Goal: Task Accomplishment & Management: Manage account settings

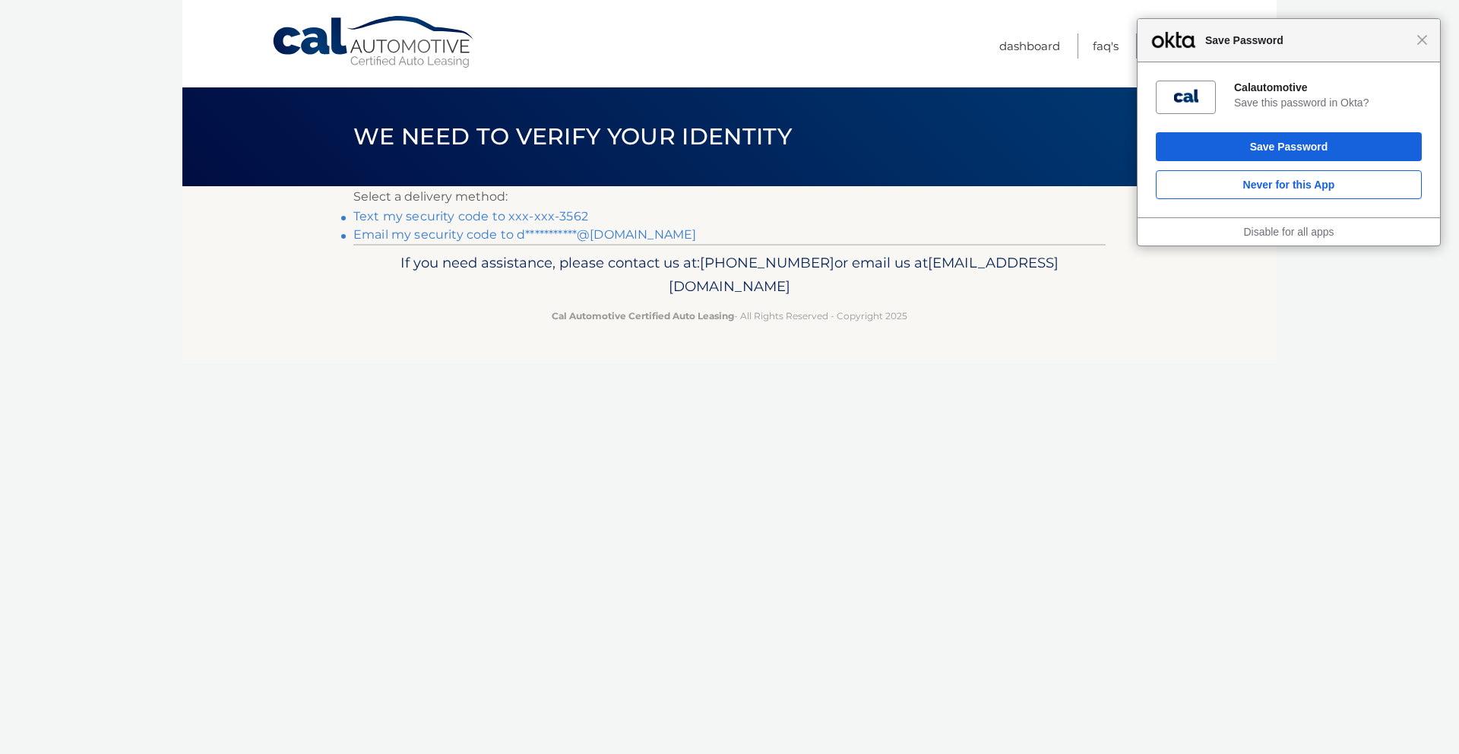
click at [516, 218] on link "Text my security code to xxx-xxx-3562" at bounding box center [470, 216] width 235 height 14
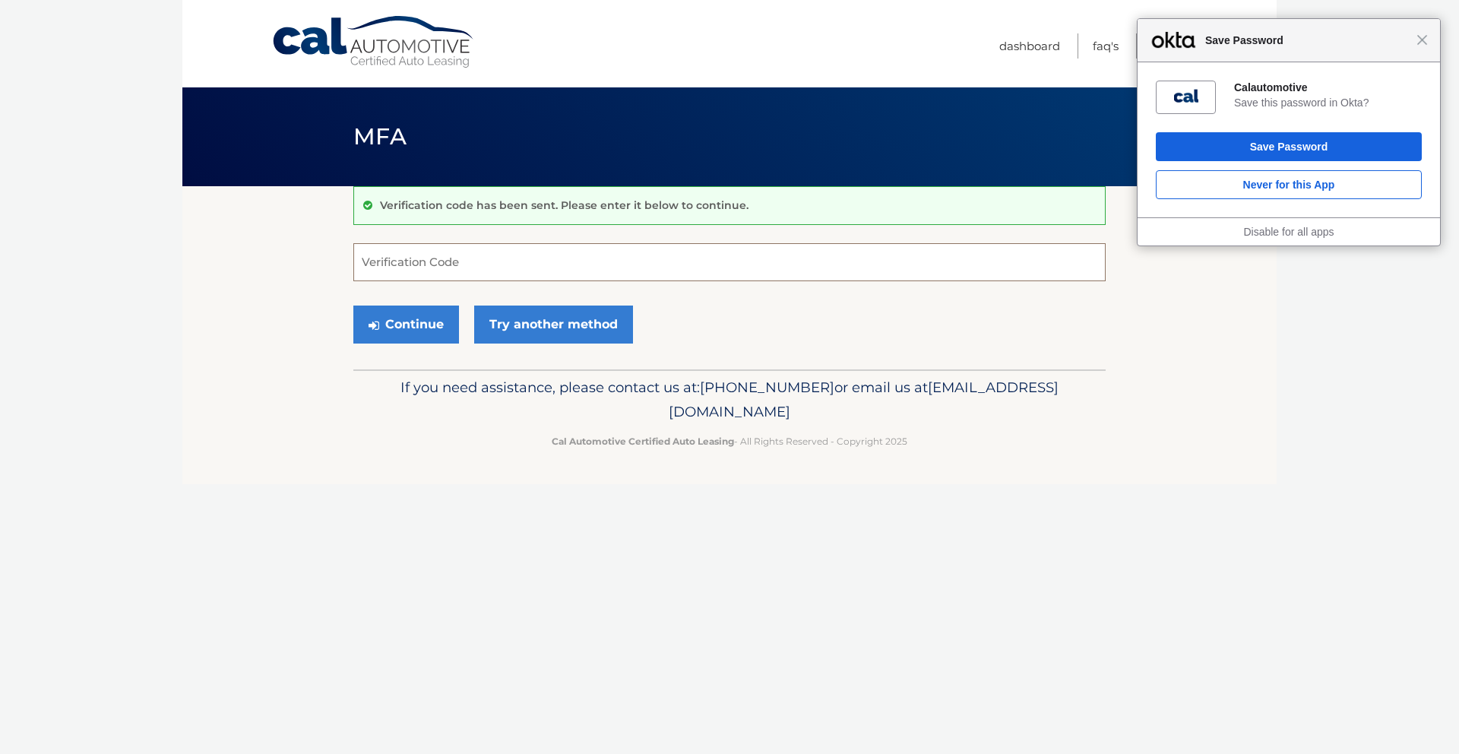
click at [493, 258] on input "Verification Code" at bounding box center [729, 262] width 752 height 38
type input "347158"
click at [546, 329] on link "Try another method" at bounding box center [553, 325] width 159 height 38
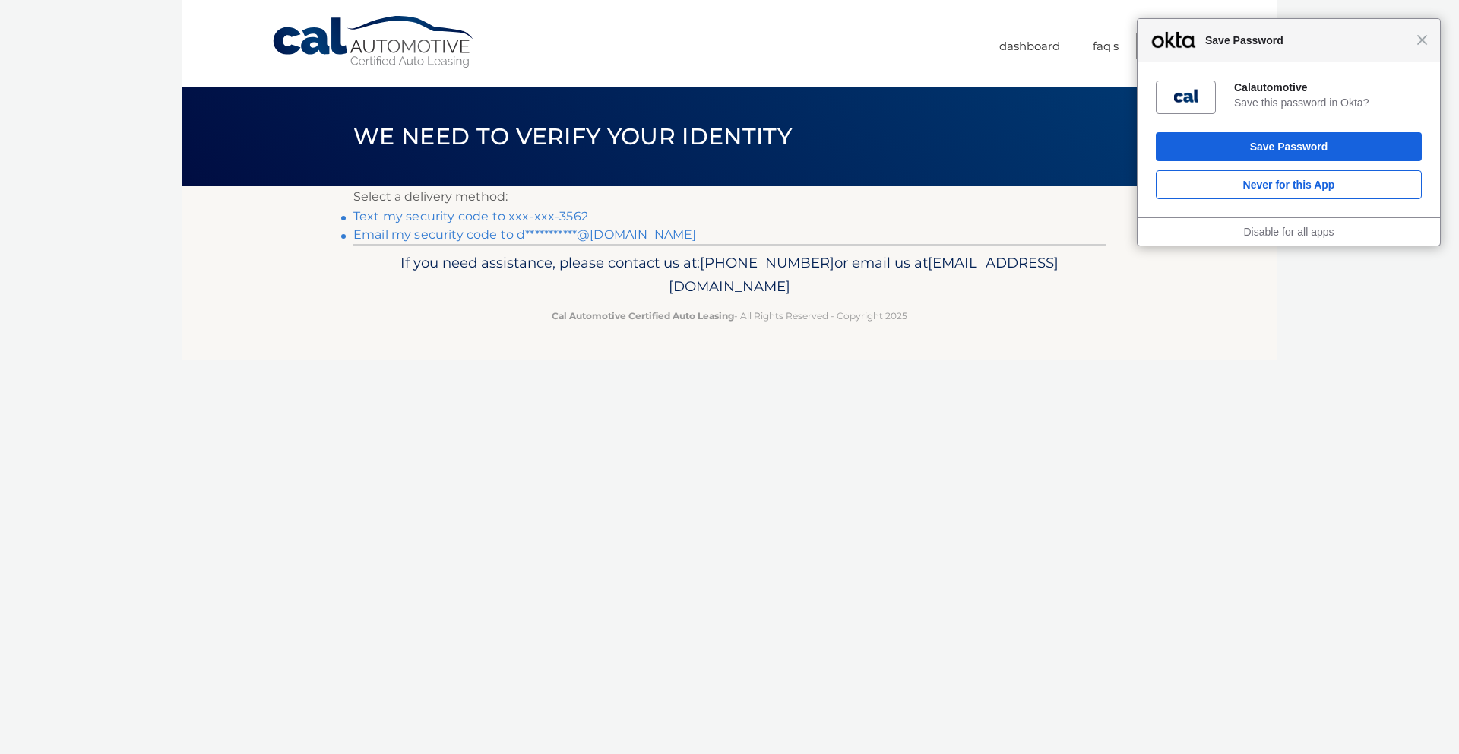
click at [557, 213] on link "Text my security code to xxx-xxx-3562" at bounding box center [470, 216] width 235 height 14
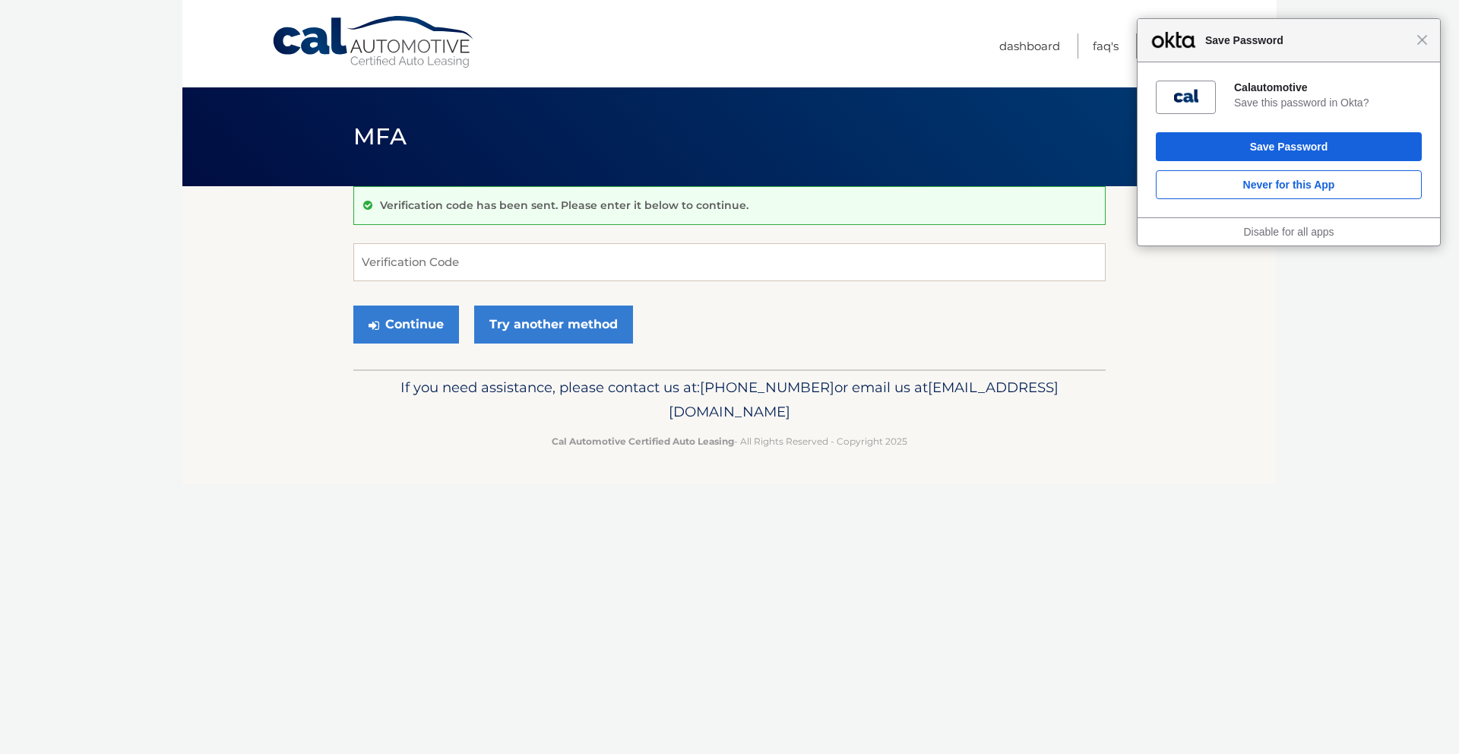
click at [512, 281] on form "Verification Code Continue Try another method" at bounding box center [729, 297] width 752 height 108
click at [563, 252] on input "Verification Code" at bounding box center [729, 262] width 752 height 38
type input "808371"
click at [399, 320] on button "Continue" at bounding box center [406, 325] width 106 height 38
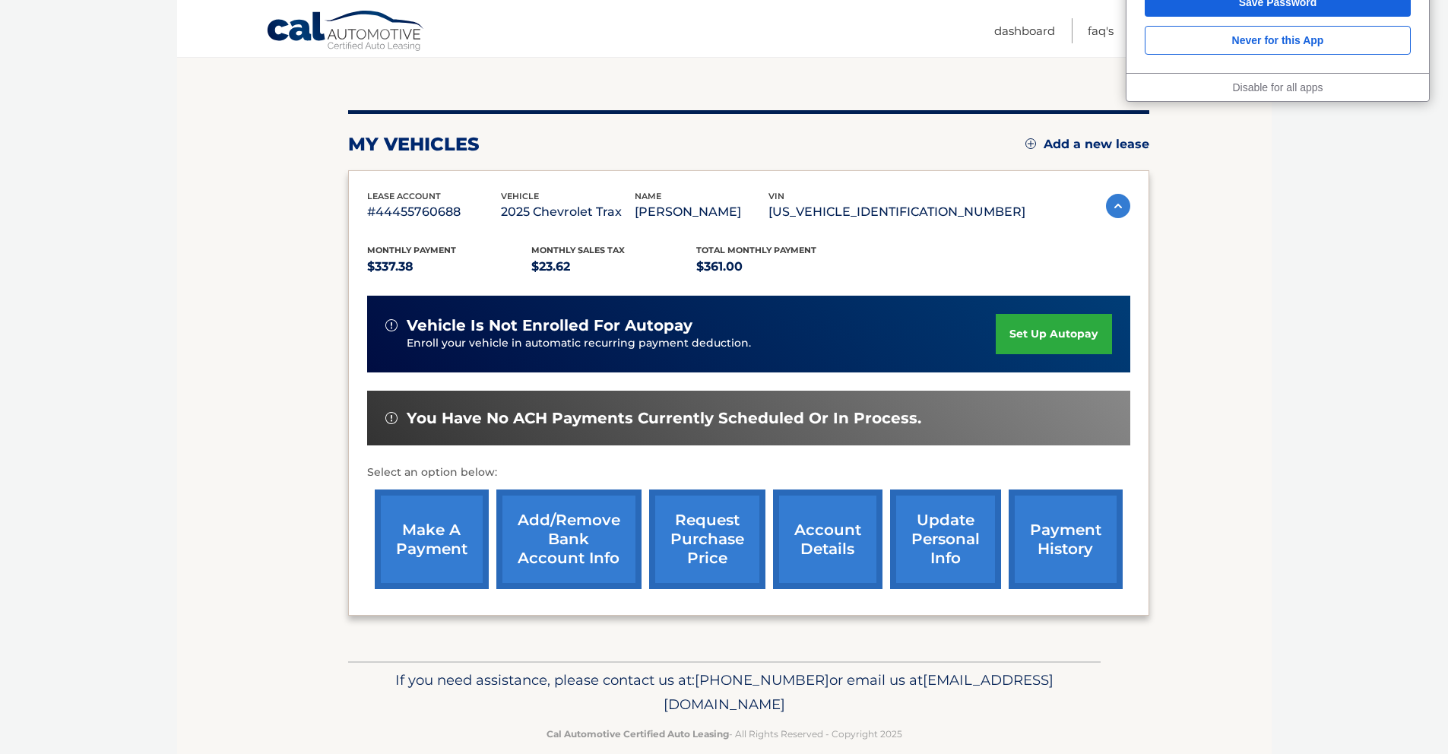
scroll to position [167, 0]
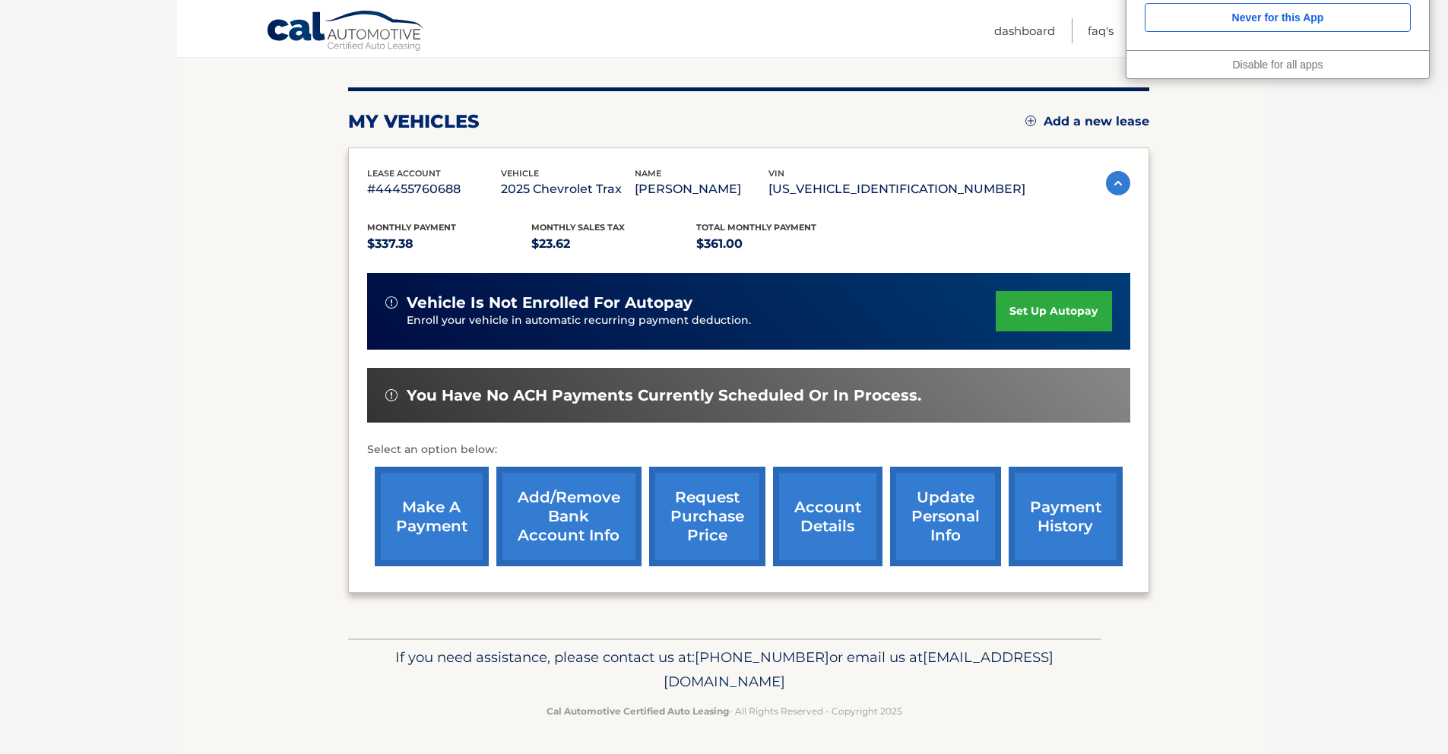
click at [1050, 505] on link "payment history" at bounding box center [1066, 517] width 114 height 100
click at [435, 521] on link "make a payment" at bounding box center [432, 517] width 114 height 100
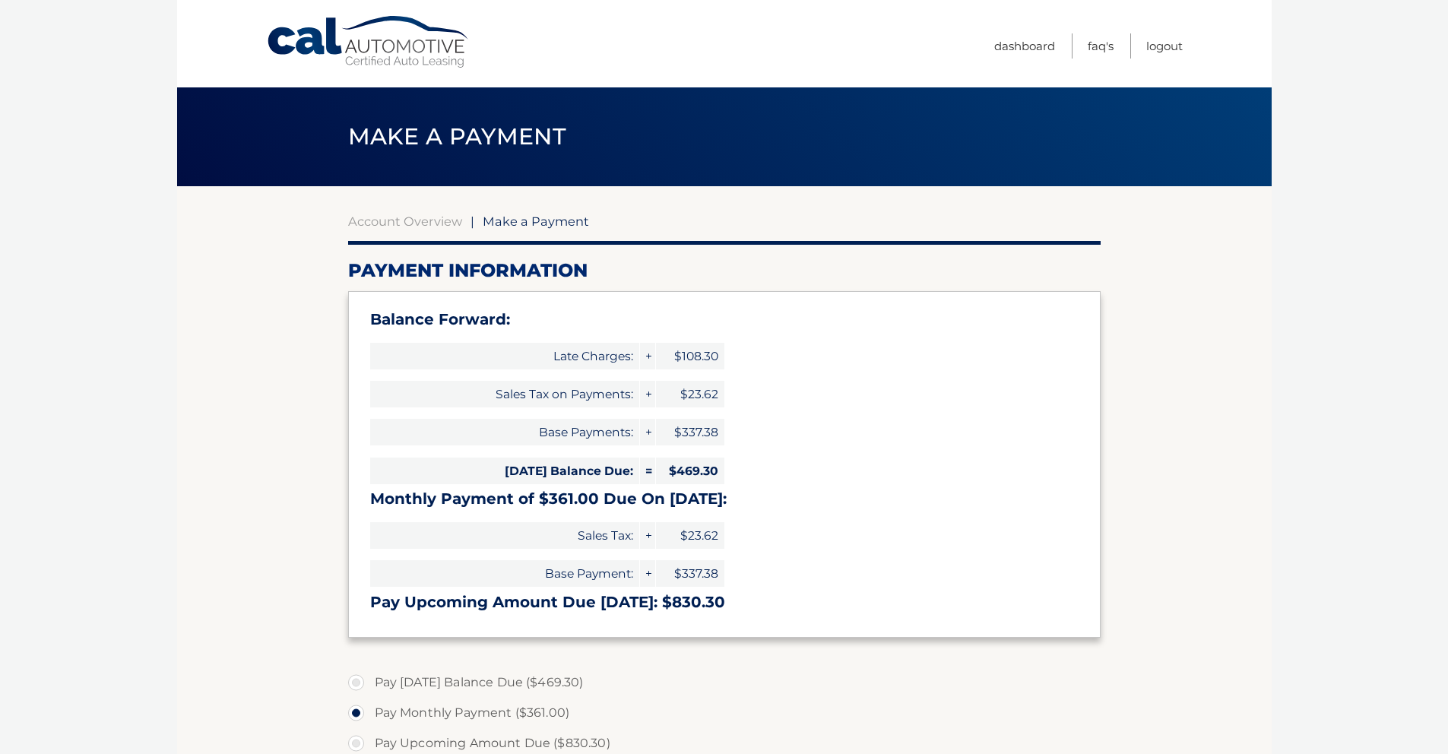
select select "YTU2NmNhMWUtZjY1My00OTkxLWFiZjQtOWFlYzU4YjFjNDc4"
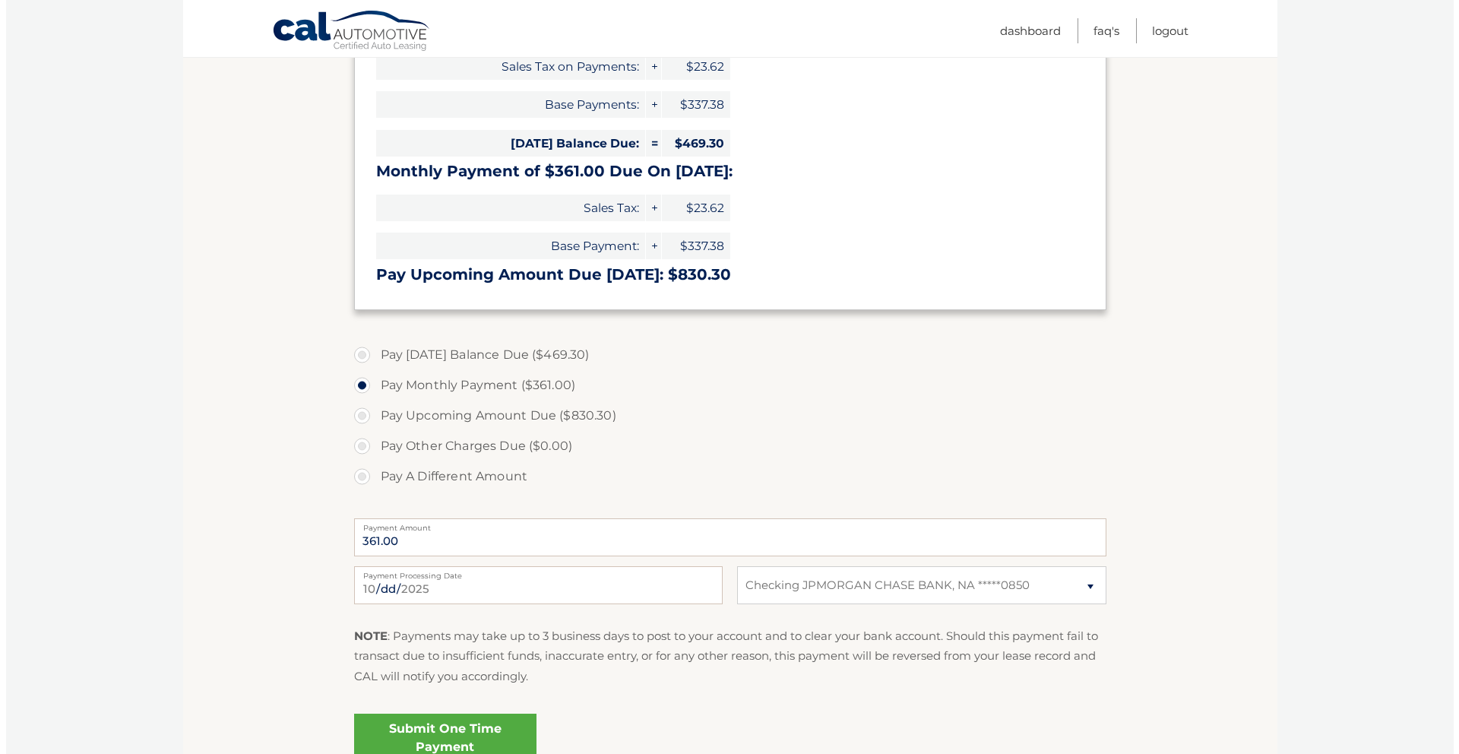
scroll to position [473, 0]
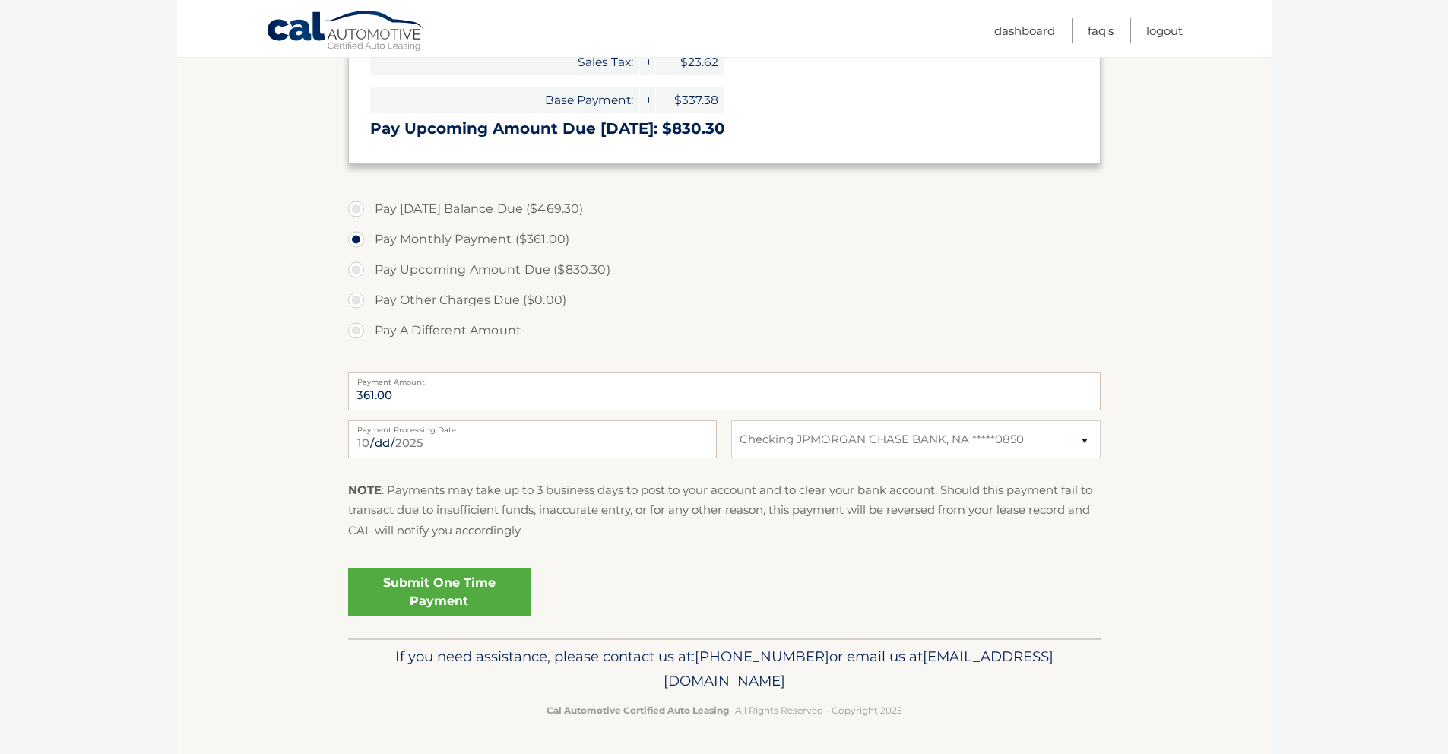
click at [430, 597] on link "Submit One Time Payment" at bounding box center [439, 592] width 182 height 49
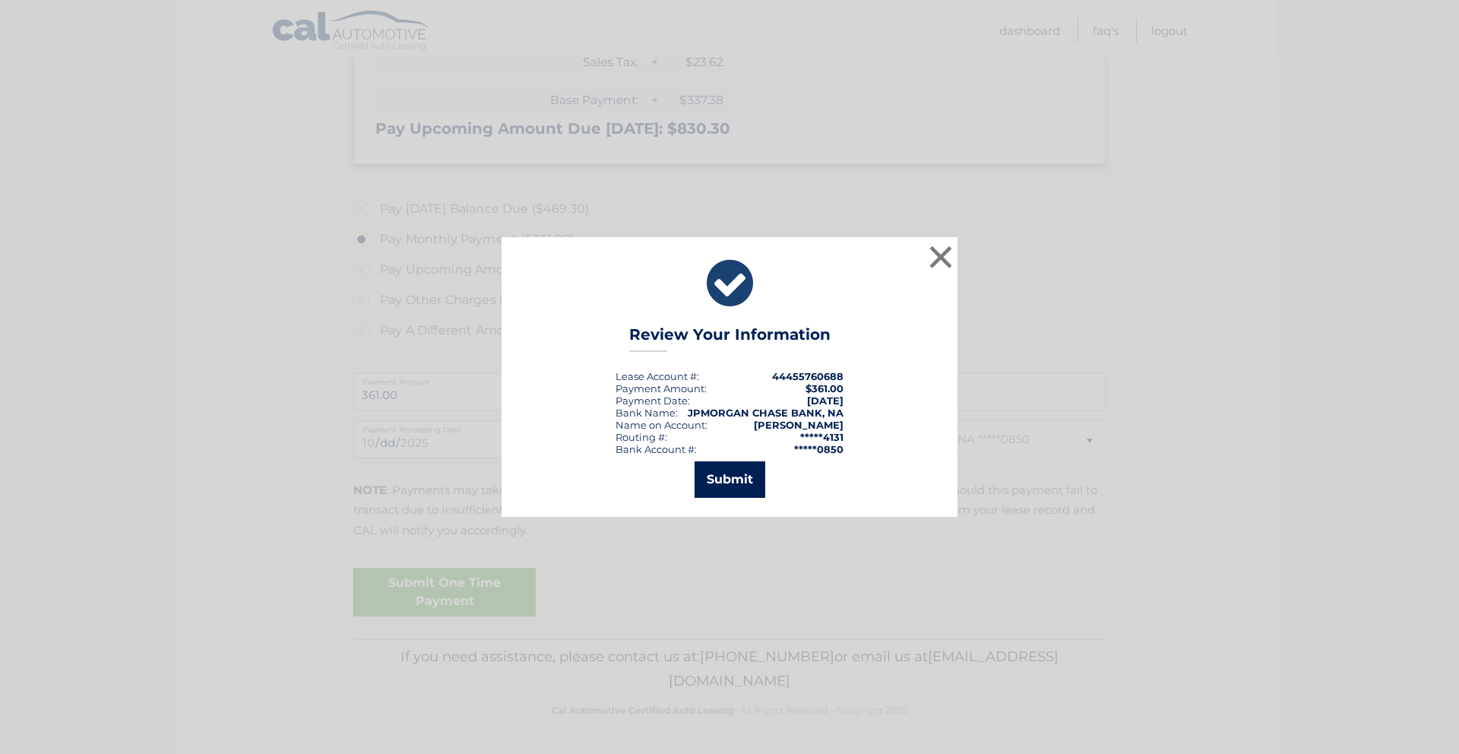
click at [721, 497] on button "Submit" at bounding box center [730, 479] width 71 height 36
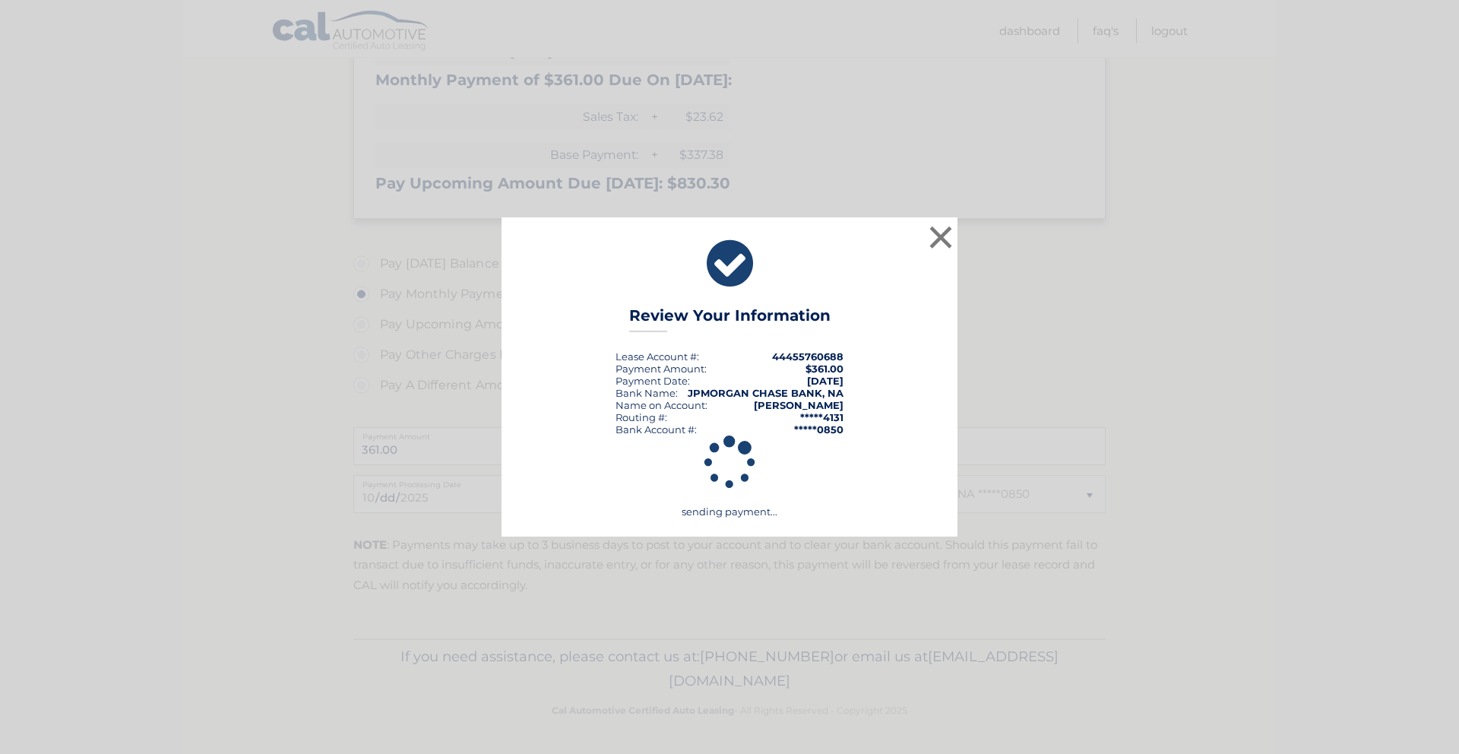
scroll to position [419, 0]
